Goal: Transaction & Acquisition: Purchase product/service

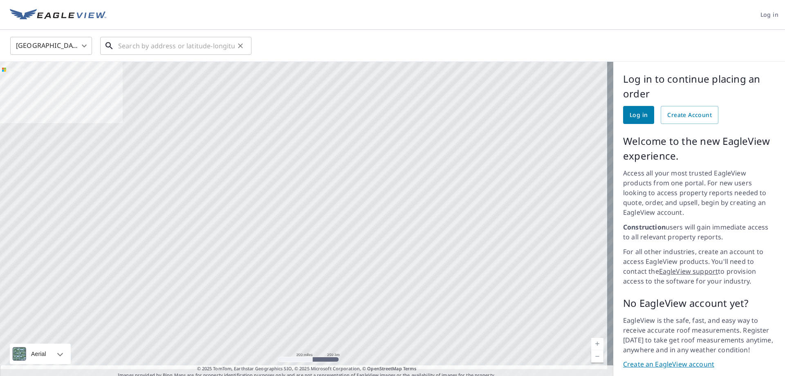
click at [177, 52] on input "text" at bounding box center [176, 45] width 117 height 23
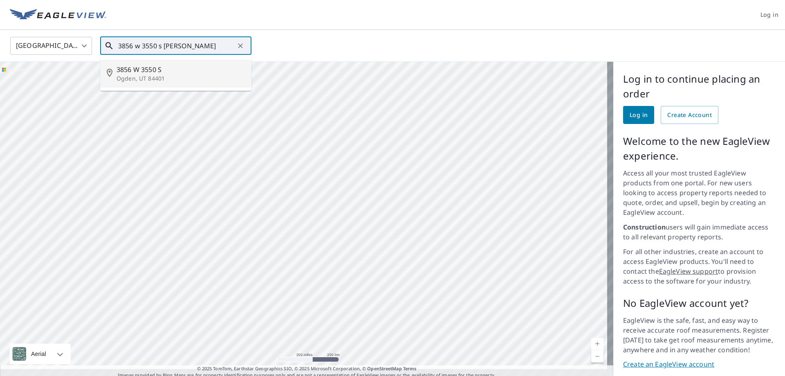
click at [150, 73] on span "3856 W 3550 S" at bounding box center [181, 70] width 128 height 10
type input "[STREET_ADDRESS]"
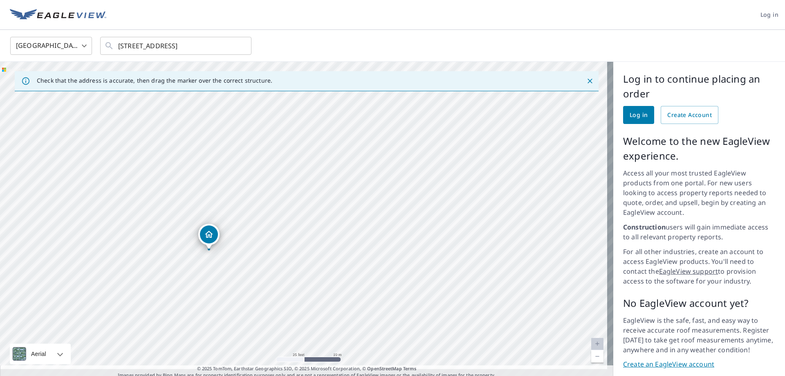
click at [633, 116] on span "Log in" at bounding box center [639, 115] width 18 height 10
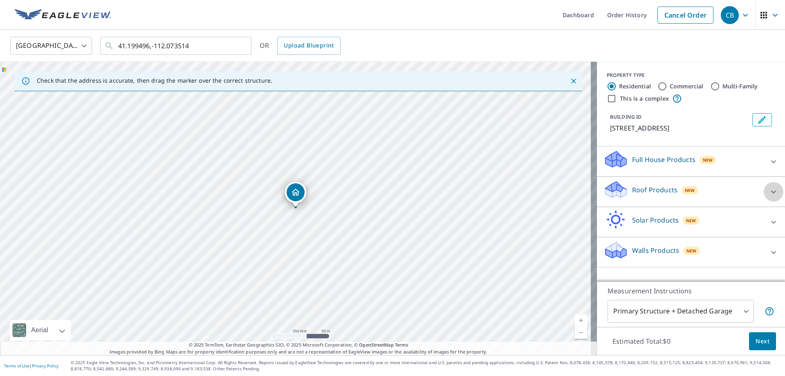
click at [769, 192] on icon at bounding box center [774, 192] width 10 height 10
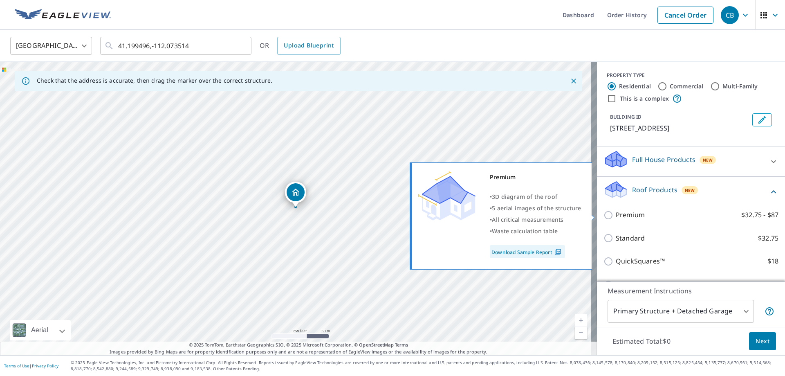
click at [628, 217] on p "Premium" at bounding box center [630, 215] width 29 height 10
click at [616, 217] on input "Premium $32.75 - $87" at bounding box center [610, 215] width 12 height 10
checkbox input "true"
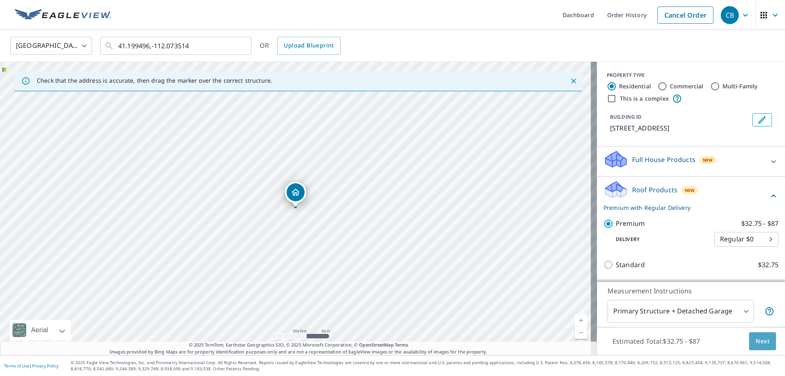
click at [756, 341] on span "Next" at bounding box center [763, 341] width 14 height 10
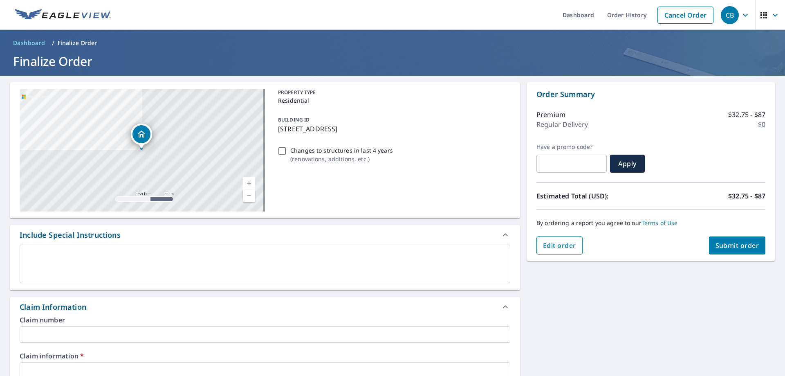
click at [559, 246] on span "Edit order" at bounding box center [559, 245] width 33 height 9
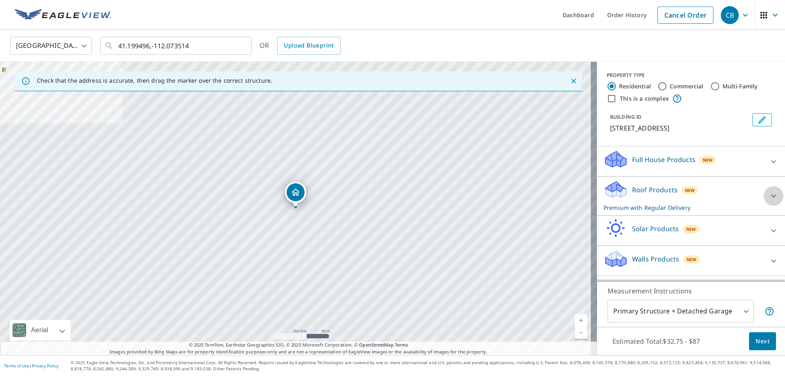
click at [769, 197] on icon at bounding box center [774, 196] width 10 height 10
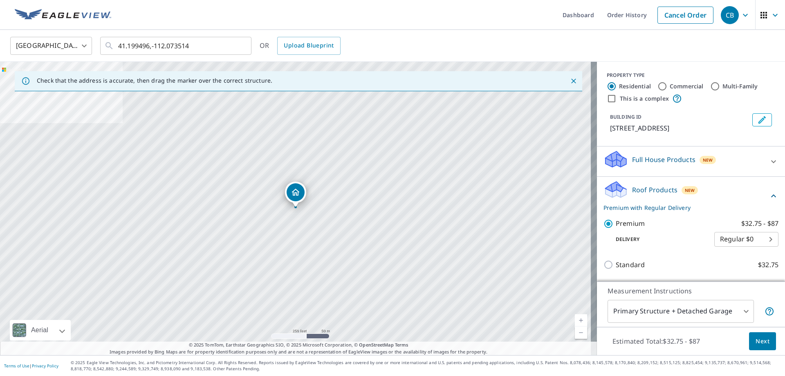
click at [739, 306] on body "CB CB Dashboard Order History Cancel Order CB [GEOGRAPHIC_DATA] US ​ 41.199496,…" at bounding box center [392, 188] width 785 height 376
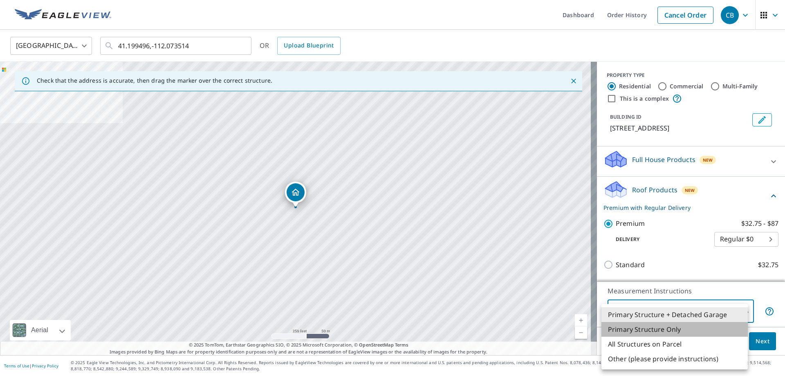
click at [657, 331] on li "Primary Structure Only" at bounding box center [674, 329] width 146 height 15
type input "2"
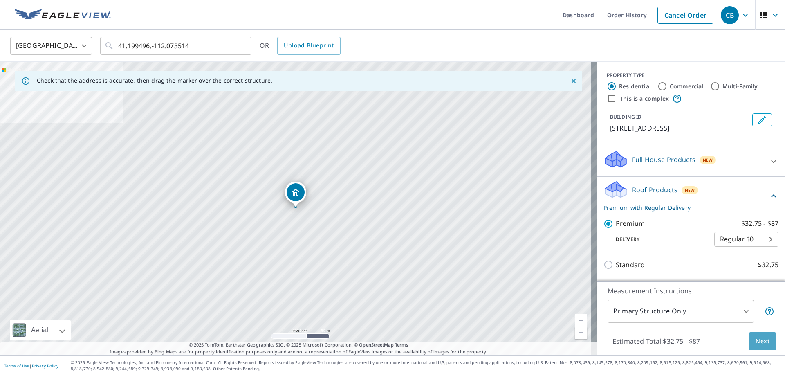
click at [756, 338] on span "Next" at bounding box center [763, 341] width 14 height 10
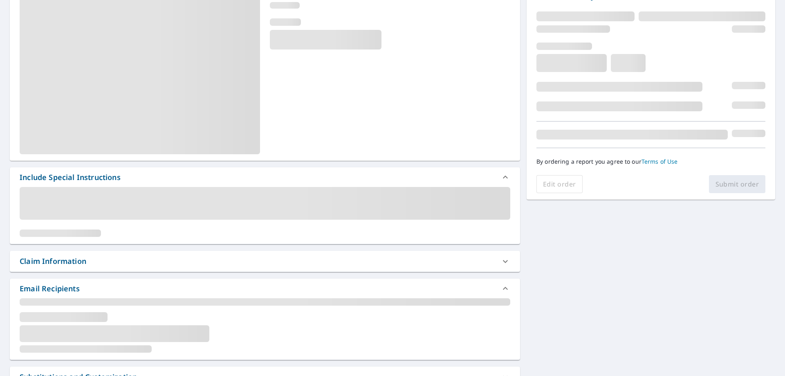
scroll to position [123, 0]
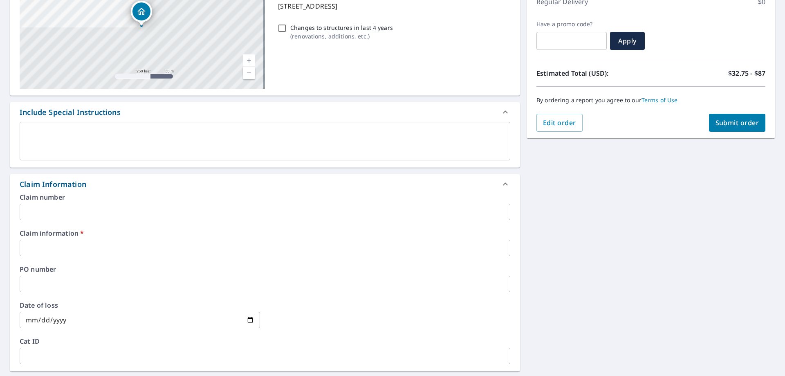
click at [69, 214] on input "text" at bounding box center [265, 212] width 491 height 16
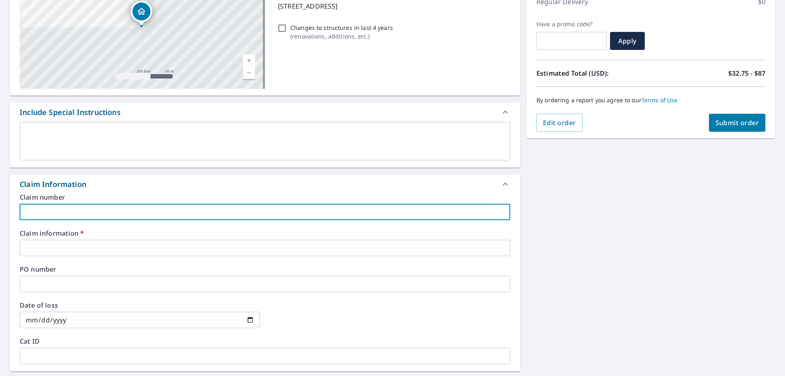
type input "r"
checkbox input "true"
type input "ro"
checkbox input "true"
type input "ros"
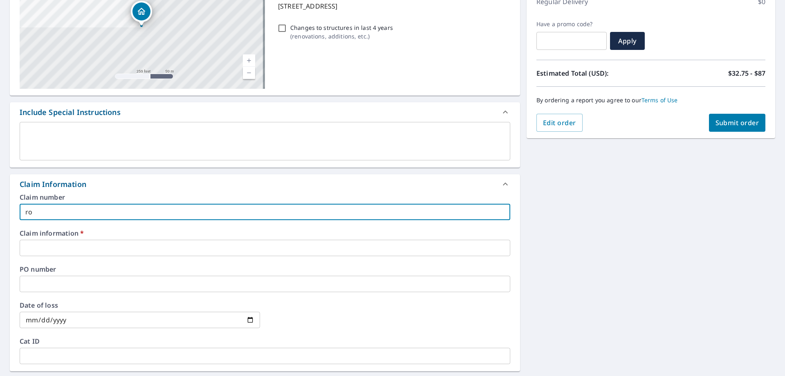
checkbox input "true"
type input "rose"
checkbox input "true"
type input "[PERSON_NAME]"
checkbox input "true"
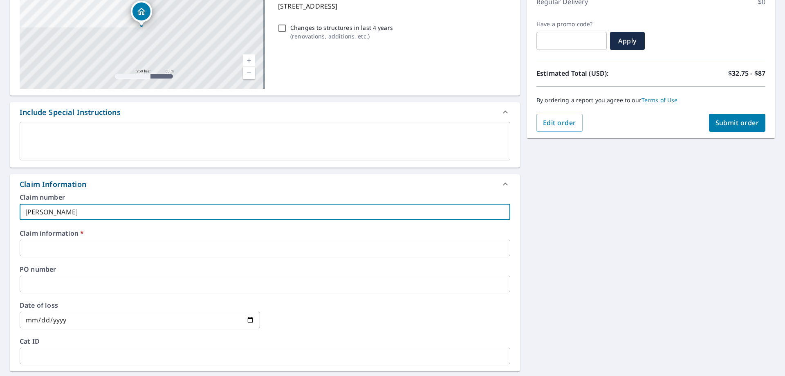
type input "rosend"
checkbox input "true"
type input "[PERSON_NAME]"
checkbox input "true"
type input "rosend"
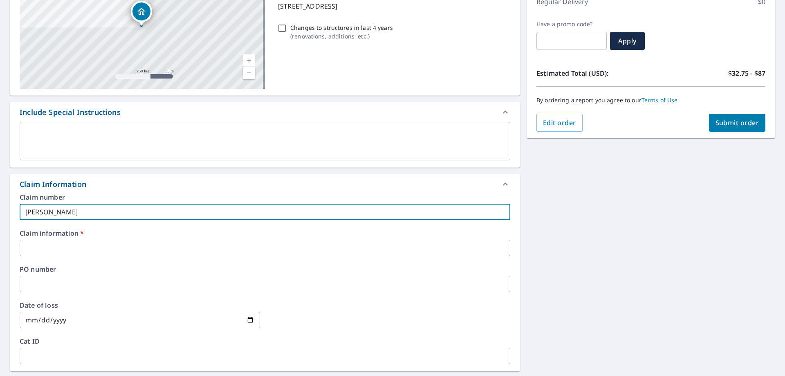
checkbox input "true"
type input "[PERSON_NAME]"
checkbox input "true"
type input "rose"
checkbox input "true"
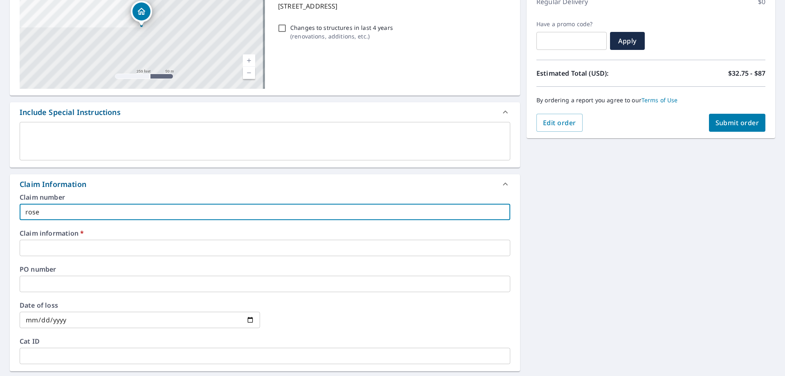
type input "ros"
checkbox input "true"
type input "ro"
checkbox input "true"
type input "r"
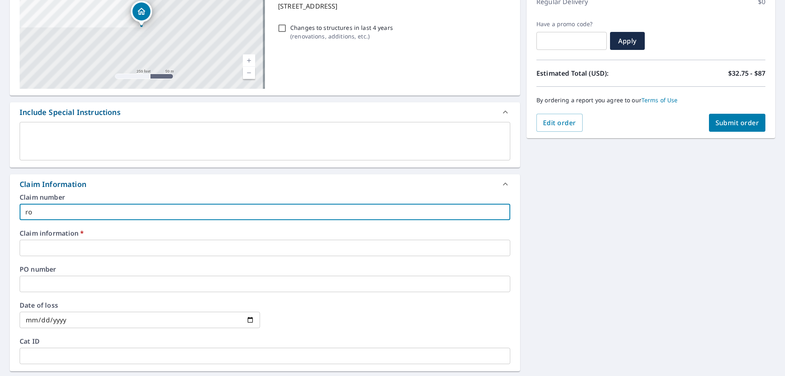
checkbox input "true"
type input "r"
checkbox input "true"
type input "ro"
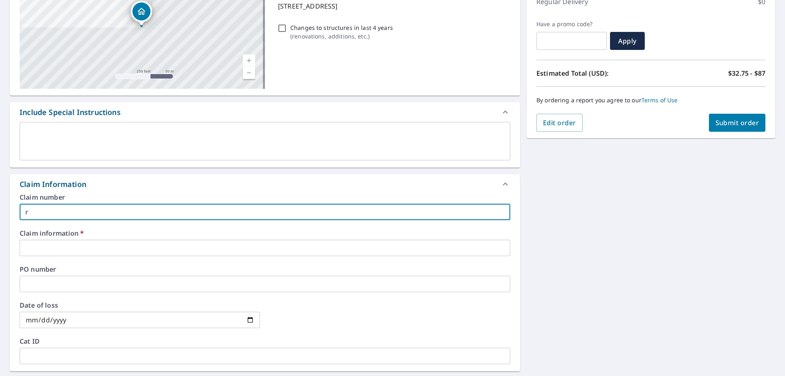
checkbox input "true"
type input "ros"
checkbox input "true"
type input "rose"
checkbox input "true"
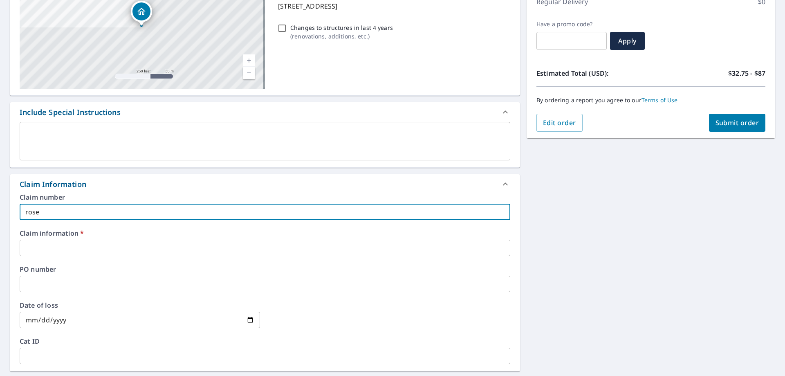
type input "[PERSON_NAME]"
checkbox input "true"
type input "rosend"
checkbox input "true"
type input "[PERSON_NAME]"
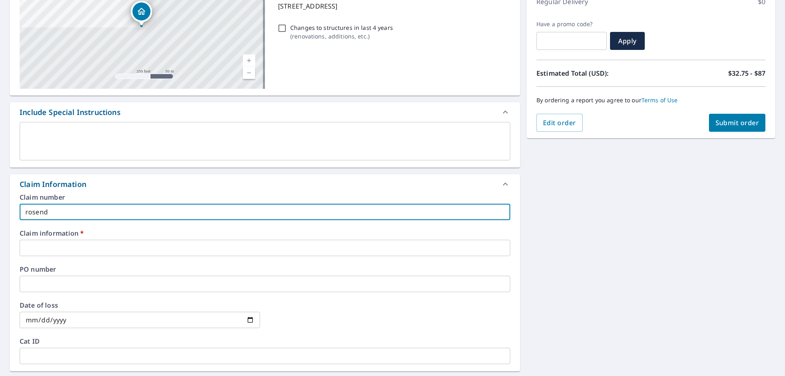
checkbox input "true"
type input "[PERSON_NAME]"
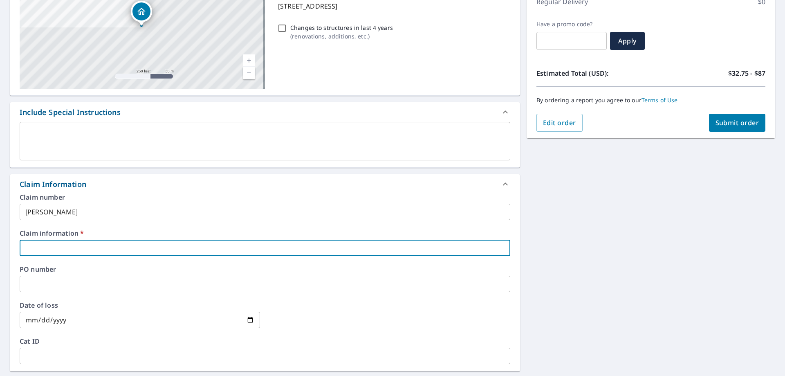
click at [58, 249] on input "text" at bounding box center [265, 248] width 491 height 16
type input "r"
checkbox input "true"
type input "ro"
checkbox input "true"
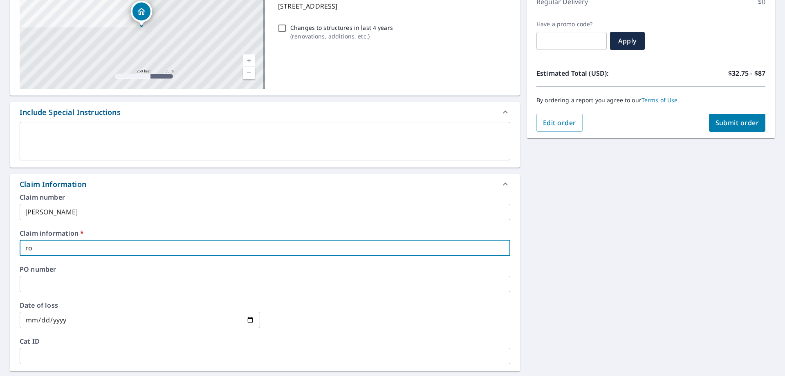
type input "ros"
checkbox input "true"
type input "rose"
checkbox input "true"
type input "[PERSON_NAME]"
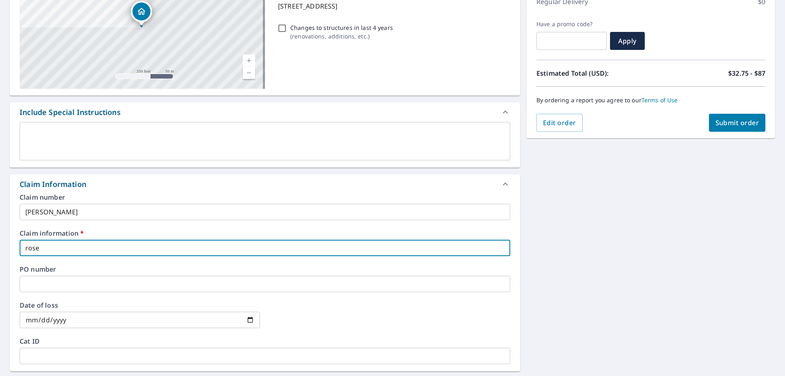
checkbox input "true"
type input "rosend"
checkbox input "true"
type input "[PERSON_NAME]"
checkbox input "true"
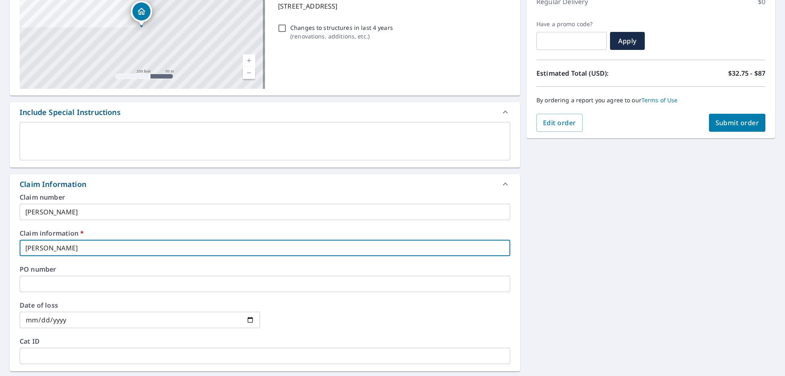
type input "[PERSON_NAME]"
click at [48, 282] on input "text" at bounding box center [265, 284] width 491 height 16
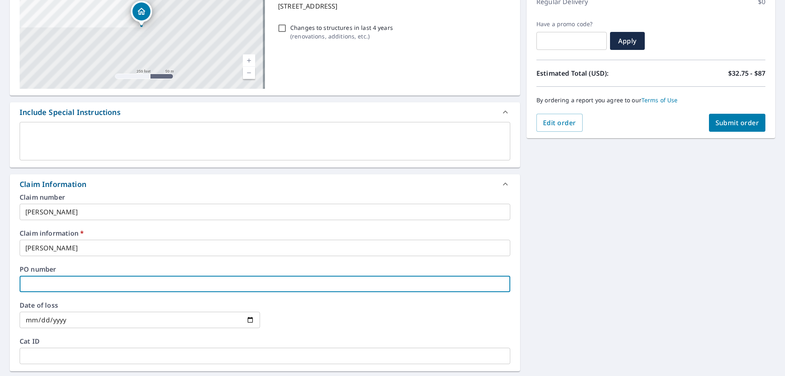
type input "r"
checkbox input "true"
type input "ro"
checkbox input "true"
type input "r"
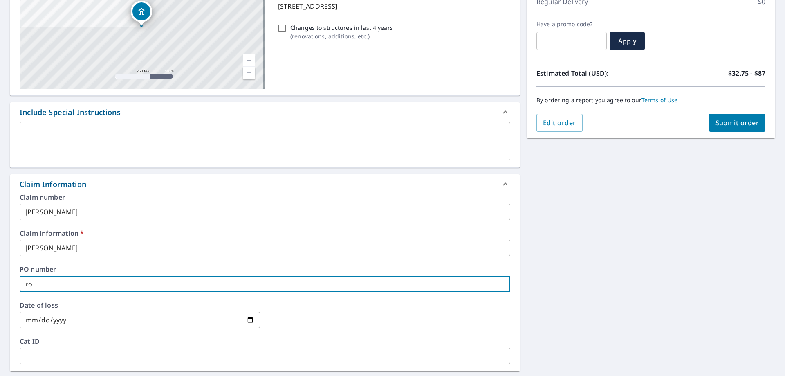
checkbox input "true"
type input "3"
checkbox input "true"
type input "38"
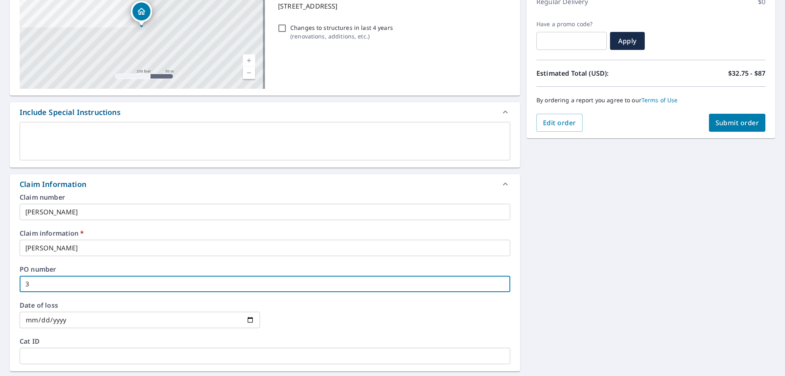
checkbox input "true"
type input "385"
checkbox input "true"
type input "3856"
checkbox input "true"
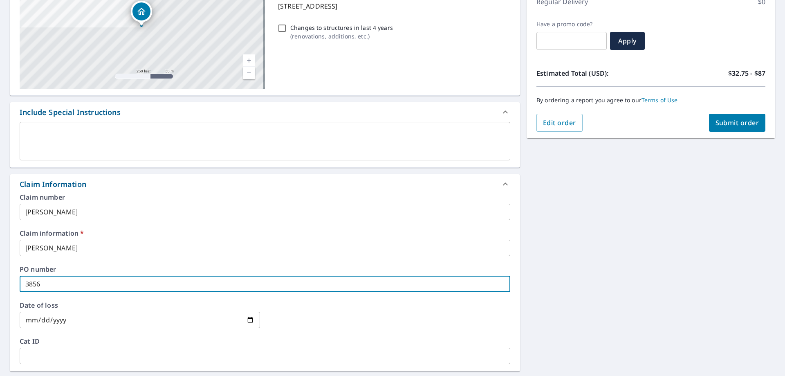
type input "3856"
checkbox input "true"
type input "3856 w"
checkbox input "true"
type input "3856 w"
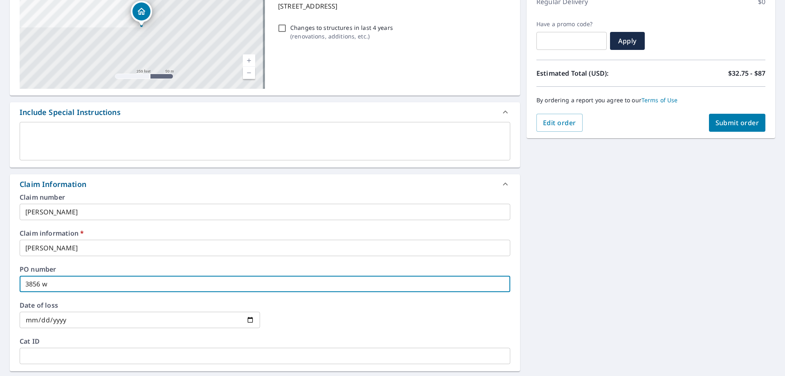
checkbox input "true"
type input "3856 w 3"
checkbox input "true"
type input "3856 w 35"
checkbox input "true"
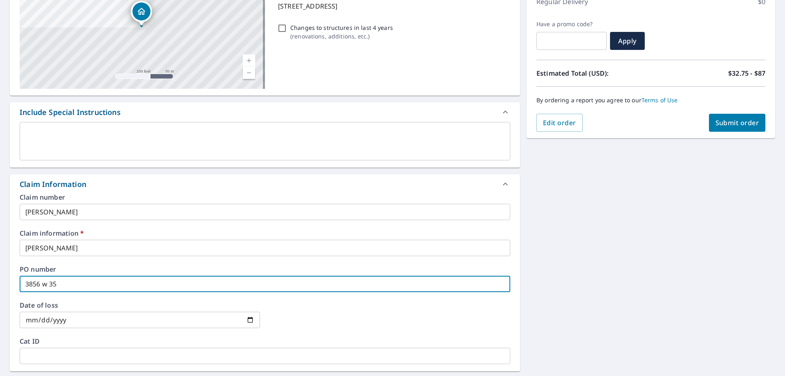
type input "3856 w 355"
checkbox input "true"
type input "3856 w 3550"
checkbox input "true"
type input "3856 w 3550"
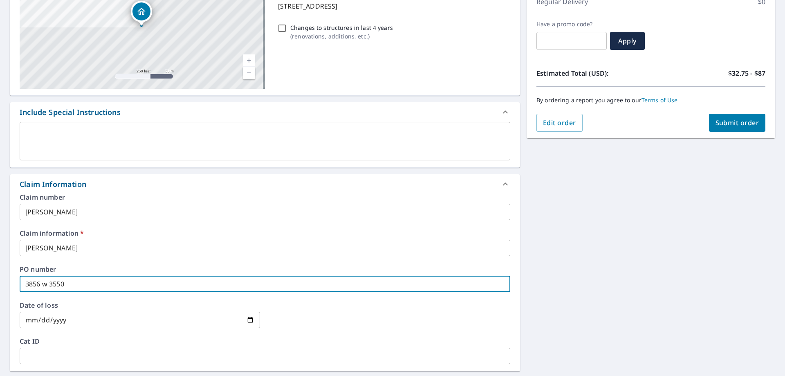
checkbox input "true"
type input "3856 w 3550 s"
checkbox input "true"
type input "3856 w 3550 s"
checkbox input "true"
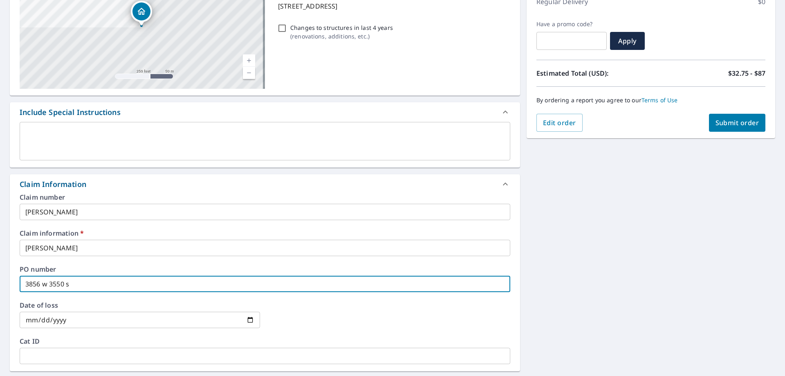
type input "3856 w 3550 s o"
checkbox input "true"
type input "3856 w 3550 s og"
checkbox input "true"
type input "3856 w 3550 s ogd"
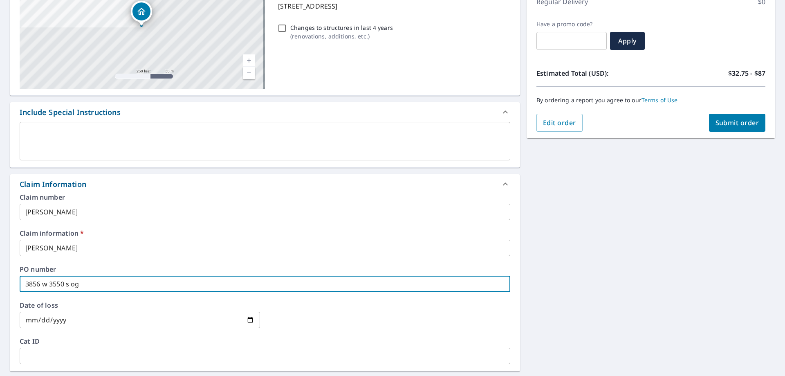
checkbox input "true"
type input "3856 w 3550 s ogde"
checkbox input "true"
type input "3856 w 3550 s [PERSON_NAME]"
checkbox input "true"
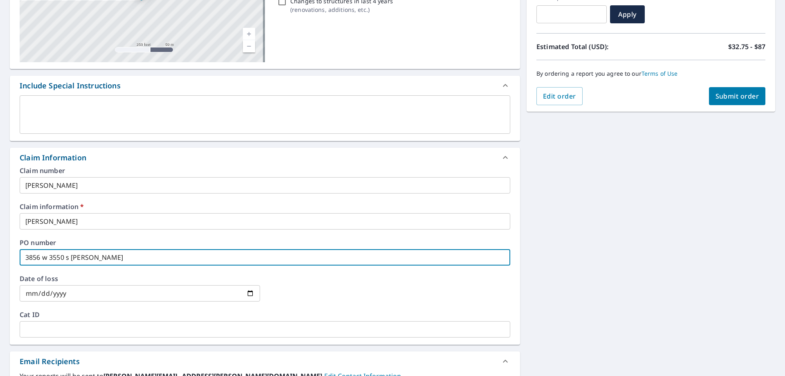
scroll to position [164, 0]
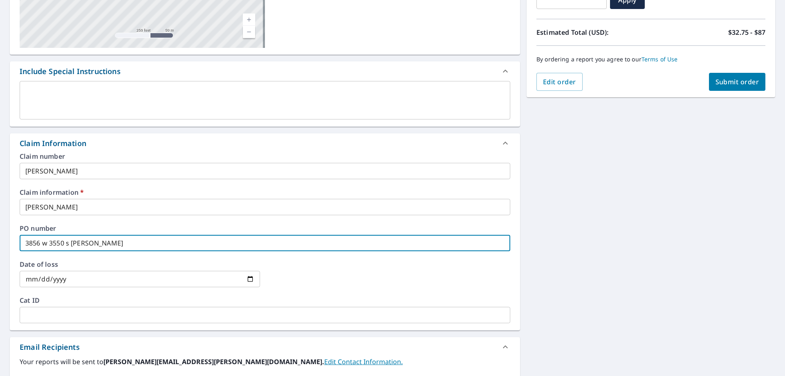
type input "3856 w 3550 s [PERSON_NAME]"
click at [247, 279] on input "date" at bounding box center [140, 279] width 240 height 16
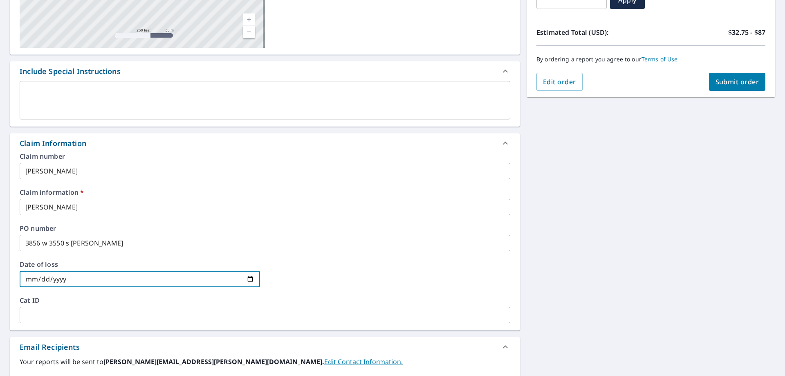
type input "[DATE]"
checkbox input "true"
type input "[DATE]"
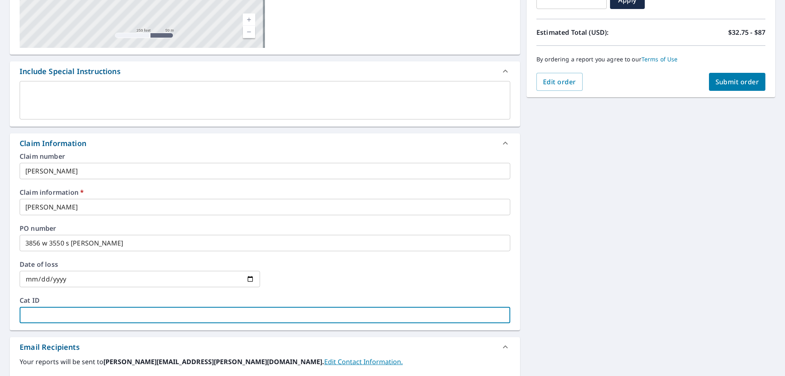
click at [37, 313] on input "text" at bounding box center [265, 315] width 491 height 16
type input "r"
checkbox input "true"
type input "ro"
checkbox input "true"
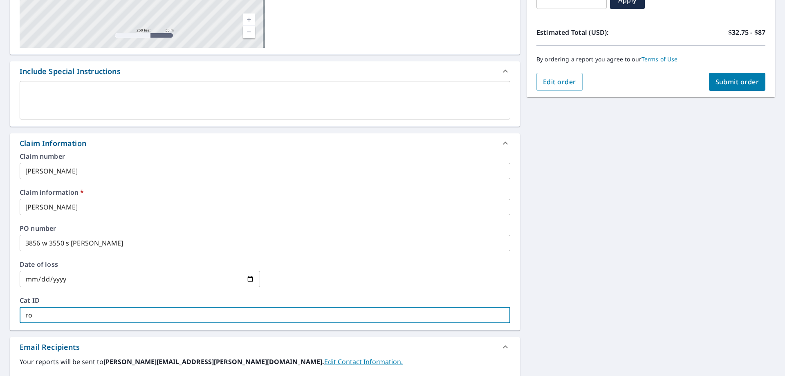
type input "ros"
checkbox input "true"
type input "rose"
checkbox input "true"
type input "[PERSON_NAME]"
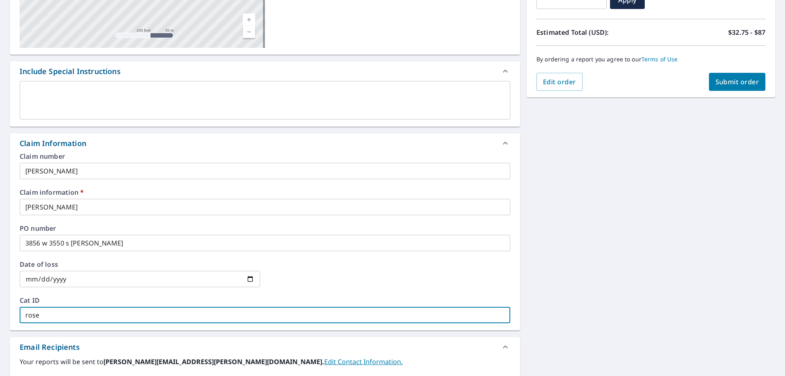
checkbox input "true"
type input "rosend"
checkbox input "true"
type input "[PERSON_NAME]"
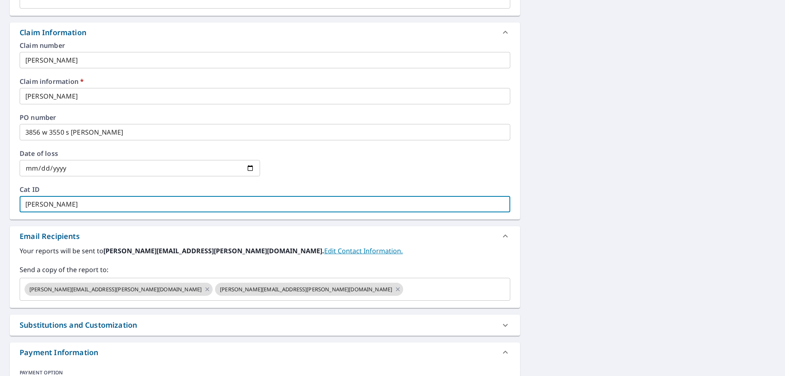
scroll to position [286, 0]
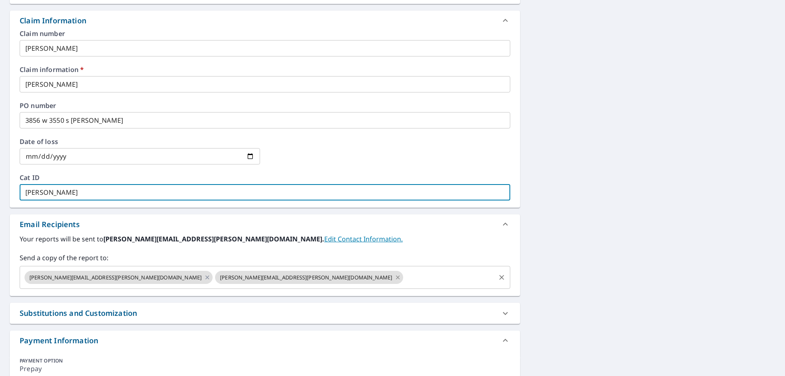
click at [396, 277] on icon at bounding box center [398, 277] width 4 height 4
click at [205, 278] on icon at bounding box center [207, 277] width 4 height 4
checkbox input "true"
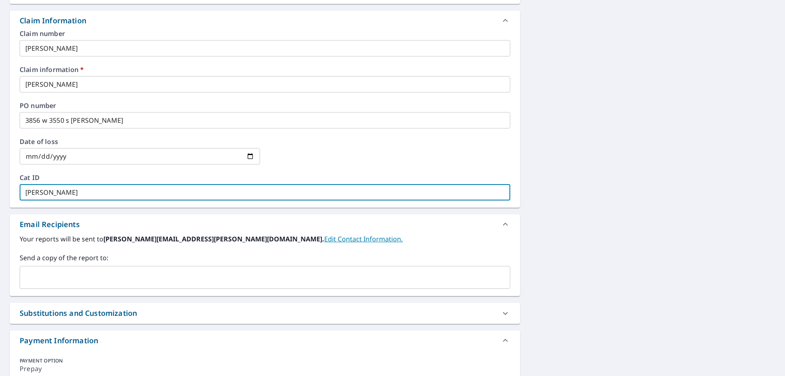
type input "[PERSON_NAME]"
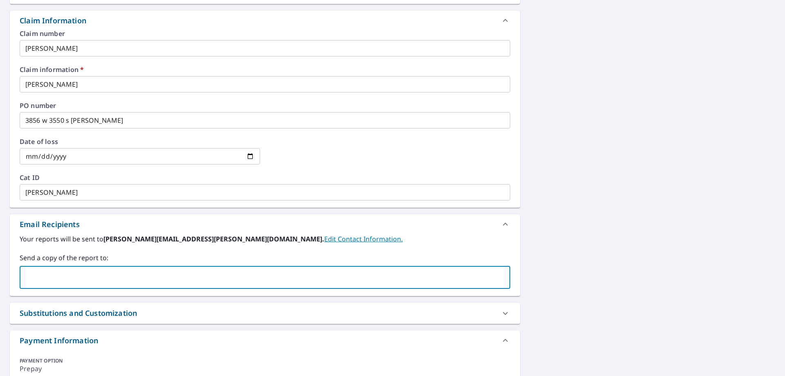
click at [114, 277] on input "text" at bounding box center [258, 277] width 471 height 16
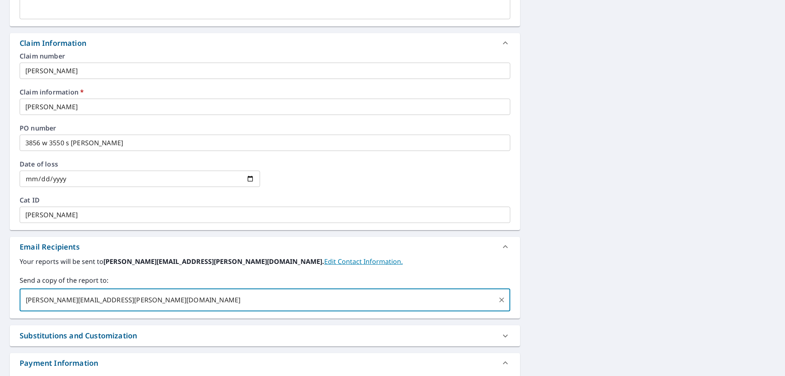
scroll to position [180, 0]
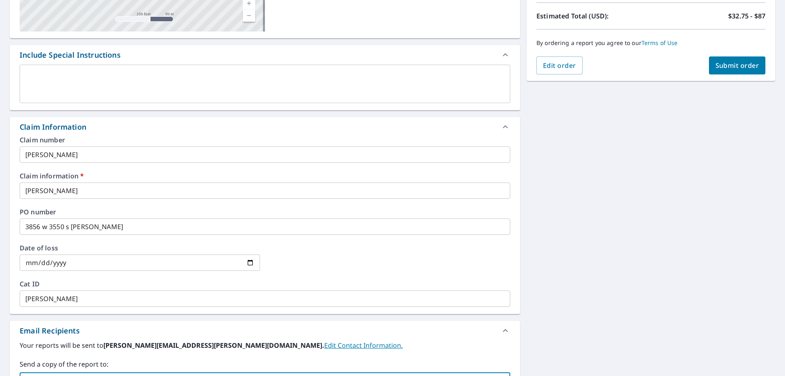
type input "[PERSON_NAME][EMAIL_ADDRESS][PERSON_NAME][DOMAIN_NAME]"
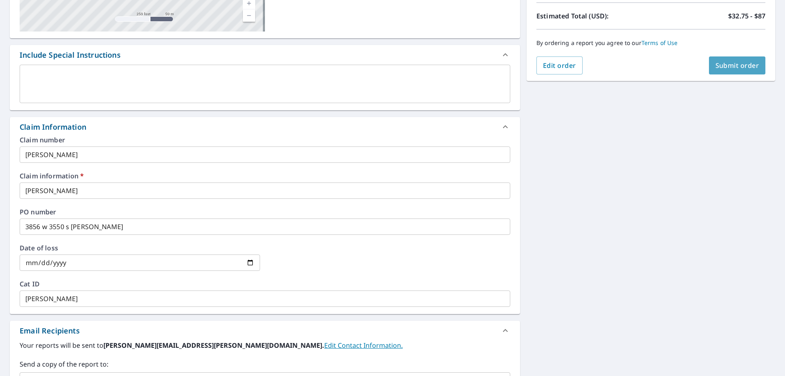
click at [727, 66] on span "Submit order" at bounding box center [738, 65] width 44 height 9
checkbox input "true"
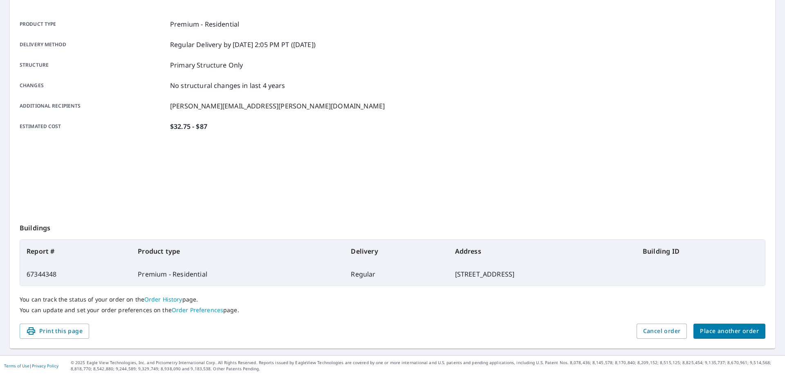
scroll to position [105, 0]
